Goal: Leave review/rating: Leave review/rating

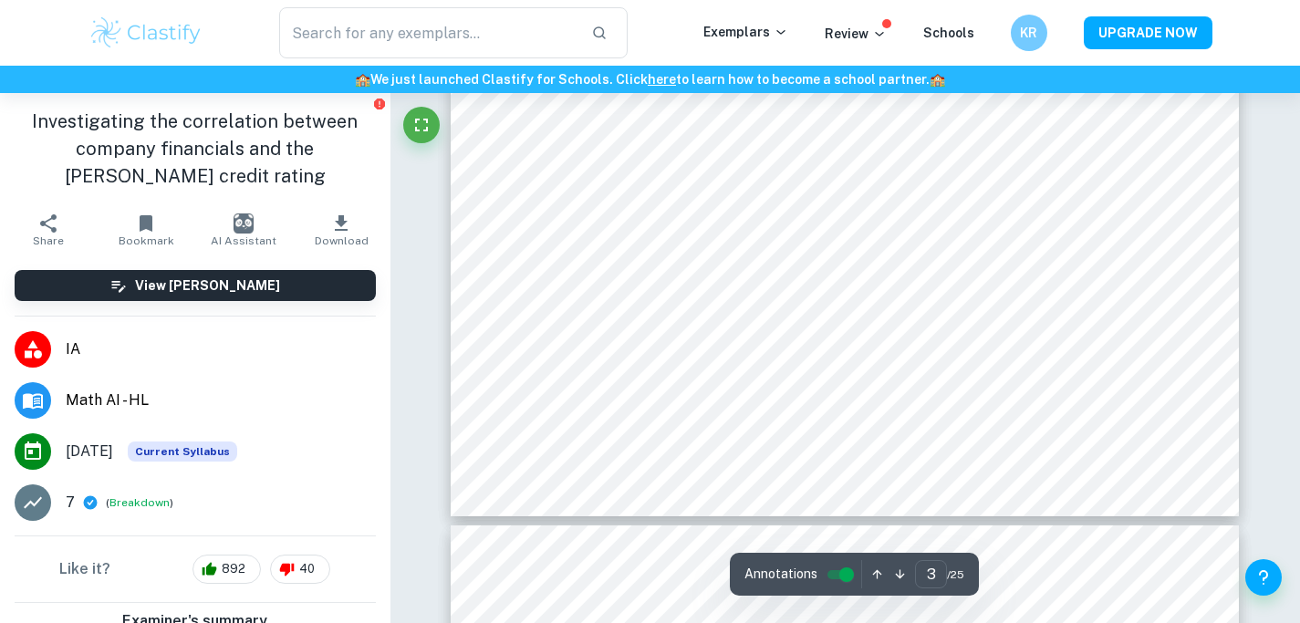
type input "4"
type input "3"
